Goal: Task Accomplishment & Management: Complete application form

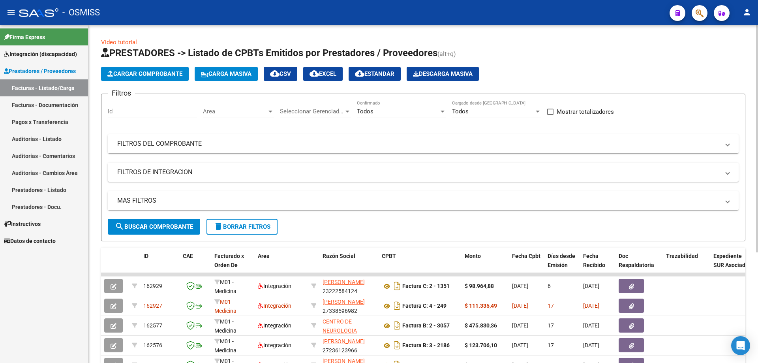
click at [396, 112] on div "Todos" at bounding box center [398, 111] width 82 height 7
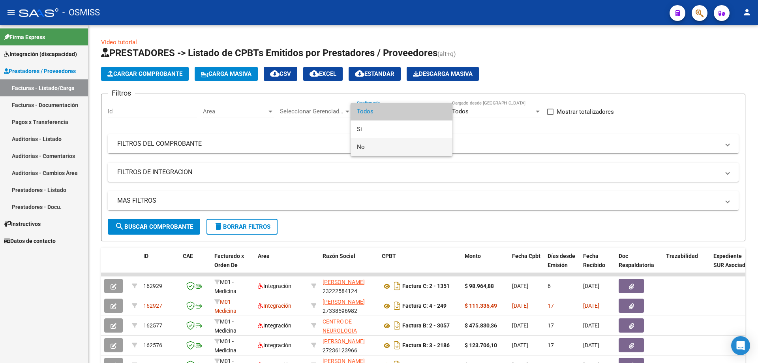
click at [386, 144] on span "No" at bounding box center [401, 147] width 89 height 18
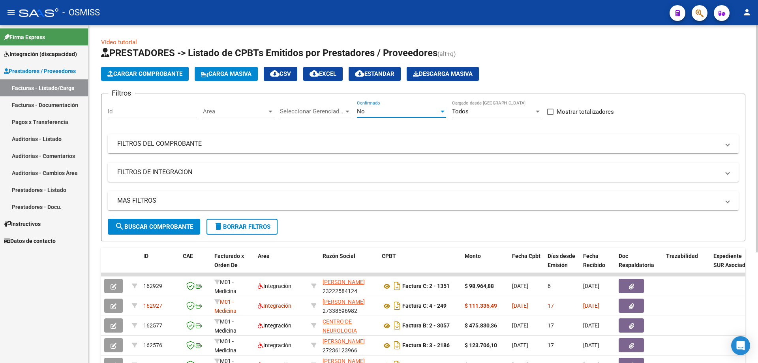
click at [177, 171] on mat-panel-title "FILTROS DE INTEGRACION" at bounding box center [418, 172] width 603 height 9
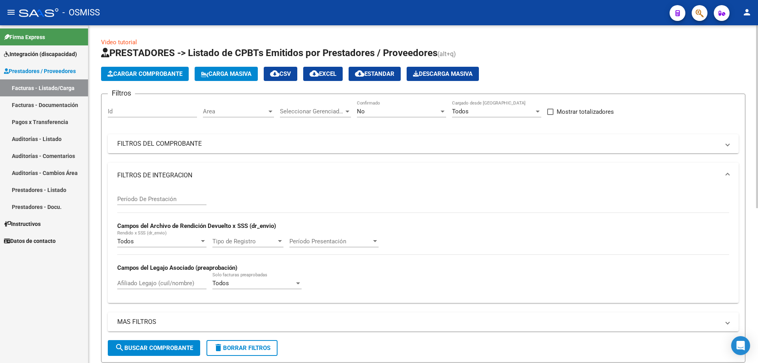
click at [158, 196] on input "Período De Prestación" at bounding box center [161, 199] width 89 height 7
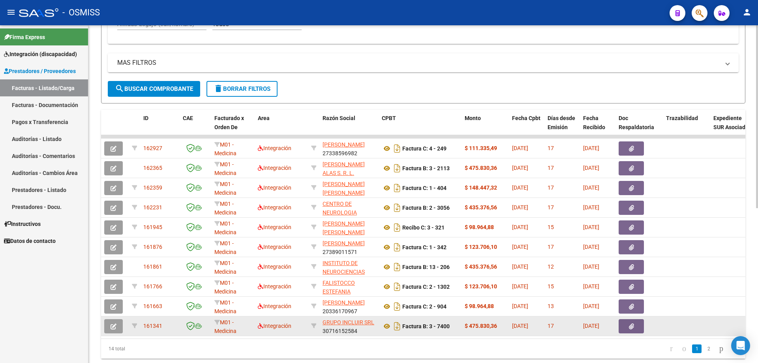
scroll to position [286, 0]
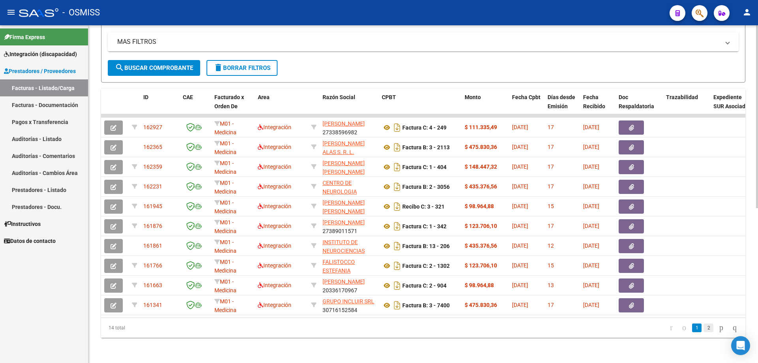
type input "202507"
click at [704, 327] on link "2" at bounding box center [708, 328] width 9 height 9
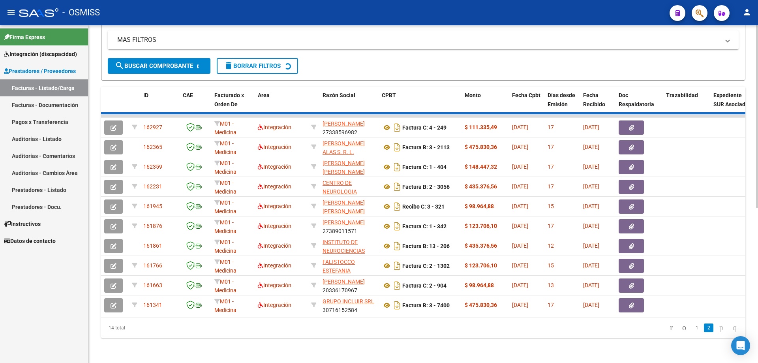
scroll to position [167, 0]
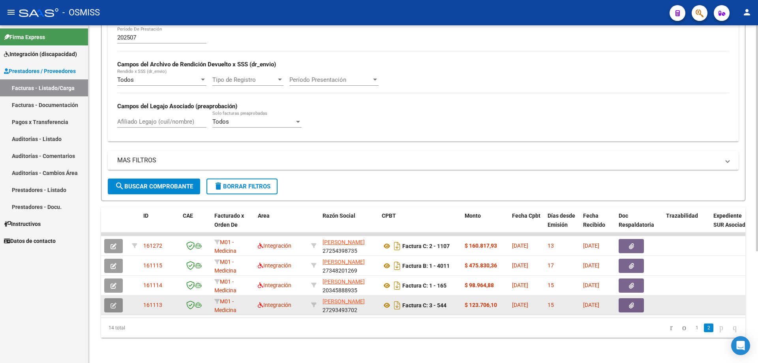
click at [116, 303] on icon "button" at bounding box center [114, 306] width 6 height 6
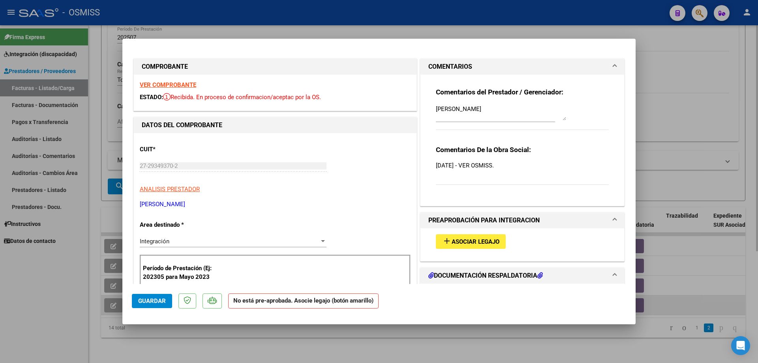
type input "$ 0,00"
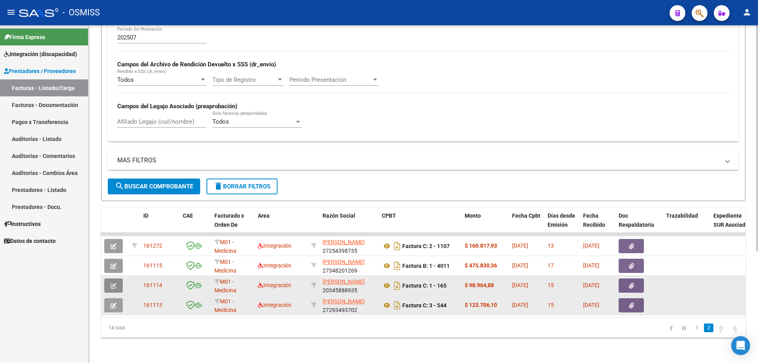
click at [113, 283] on icon "button" at bounding box center [114, 286] width 6 height 6
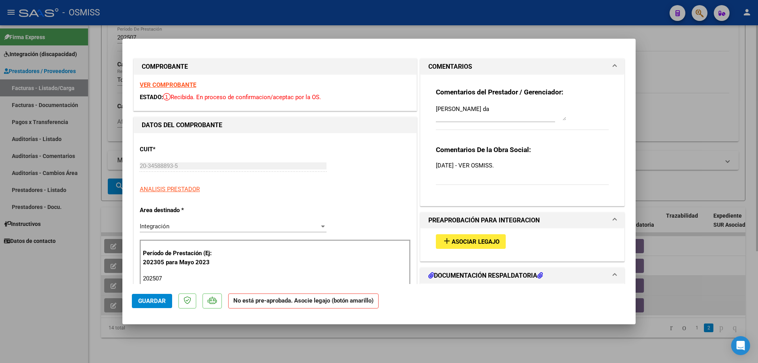
type input "$ 0,00"
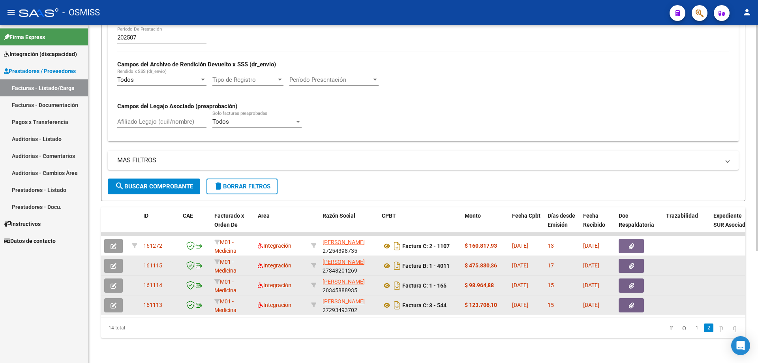
click at [114, 263] on button "button" at bounding box center [113, 266] width 19 height 14
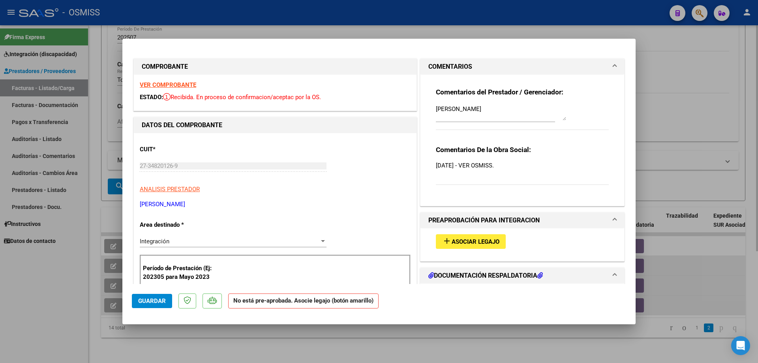
type input "$ 0,00"
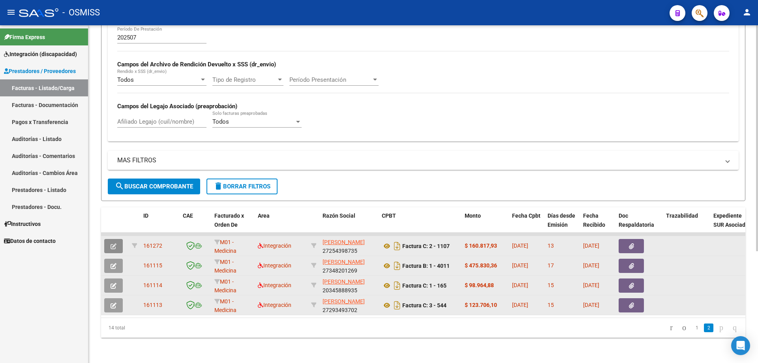
click at [118, 239] on button "button" at bounding box center [113, 246] width 19 height 14
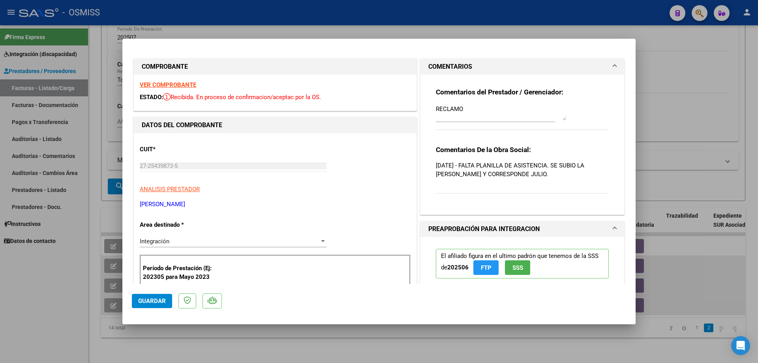
type input "$ 0,00"
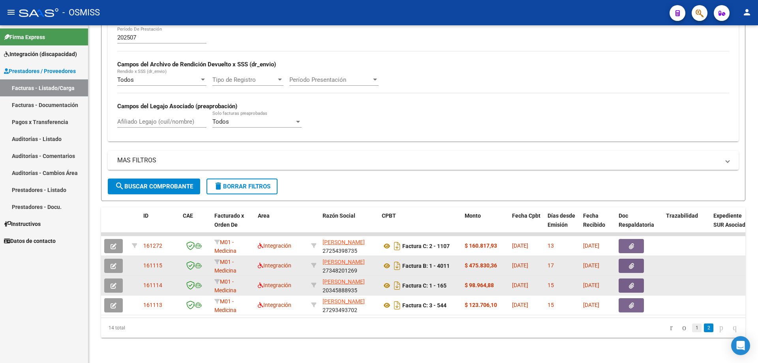
click at [692, 326] on link "1" at bounding box center [696, 328] width 9 height 9
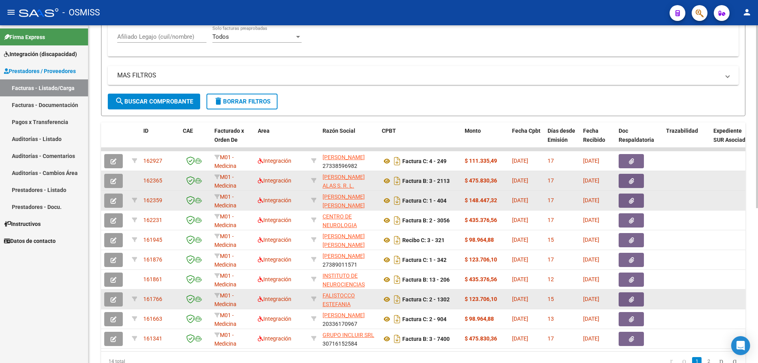
scroll to position [286, 0]
